Goal: Task Accomplishment & Management: Manage account settings

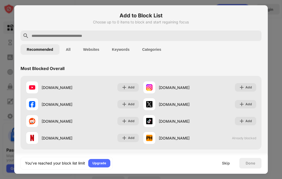
click at [215, 110] on div "[DOMAIN_NAME] Add" at bounding box center [200, 104] width 118 height 17
click at [269, 12] on div at bounding box center [141, 89] width 282 height 179
click at [255, 165] on div "Done" at bounding box center [250, 163] width 9 height 4
click at [230, 161] on div "Skip" at bounding box center [226, 163] width 21 height 11
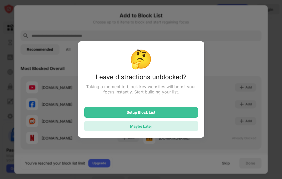
click at [171, 128] on div "Maybe Later" at bounding box center [141, 126] width 114 height 11
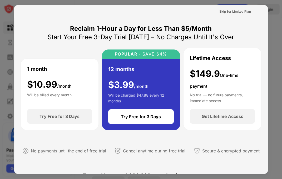
click at [248, 94] on div "No trial — no future payments, immediate access" at bounding box center [222, 97] width 65 height 11
click at [270, 156] on div at bounding box center [141, 89] width 282 height 179
click at [234, 11] on div "Skip for Limited Plan" at bounding box center [236, 11] width 32 height 5
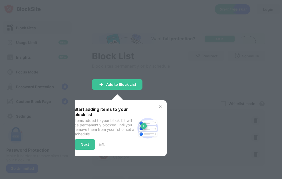
click at [267, 59] on div at bounding box center [141, 89] width 282 height 179
click at [164, 107] on div "Start adding items to your block list Items added to your block list will be pe…" at bounding box center [117, 128] width 99 height 56
click at [160, 107] on img at bounding box center [161, 107] width 4 height 4
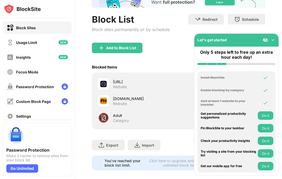
scroll to position [46, 0]
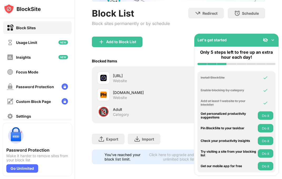
click at [276, 40] on div "Let's get started" at bounding box center [237, 40] width 84 height 13
click at [275, 37] on img at bounding box center [273, 39] width 5 height 5
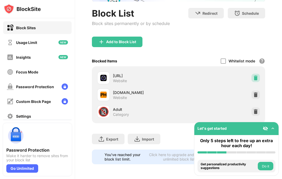
click at [254, 75] on img at bounding box center [255, 77] width 5 height 5
